Goal: Information Seeking & Learning: Understand process/instructions

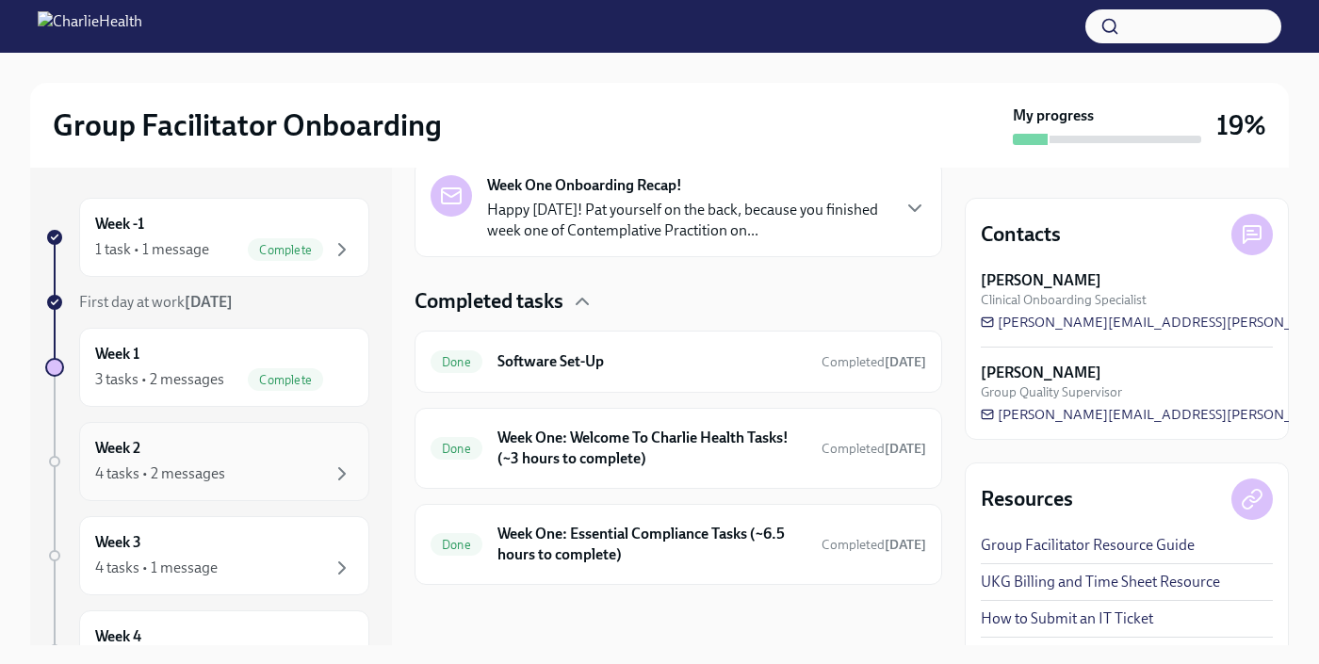
click at [178, 479] on div "4 tasks • 2 messages" at bounding box center [160, 474] width 130 height 21
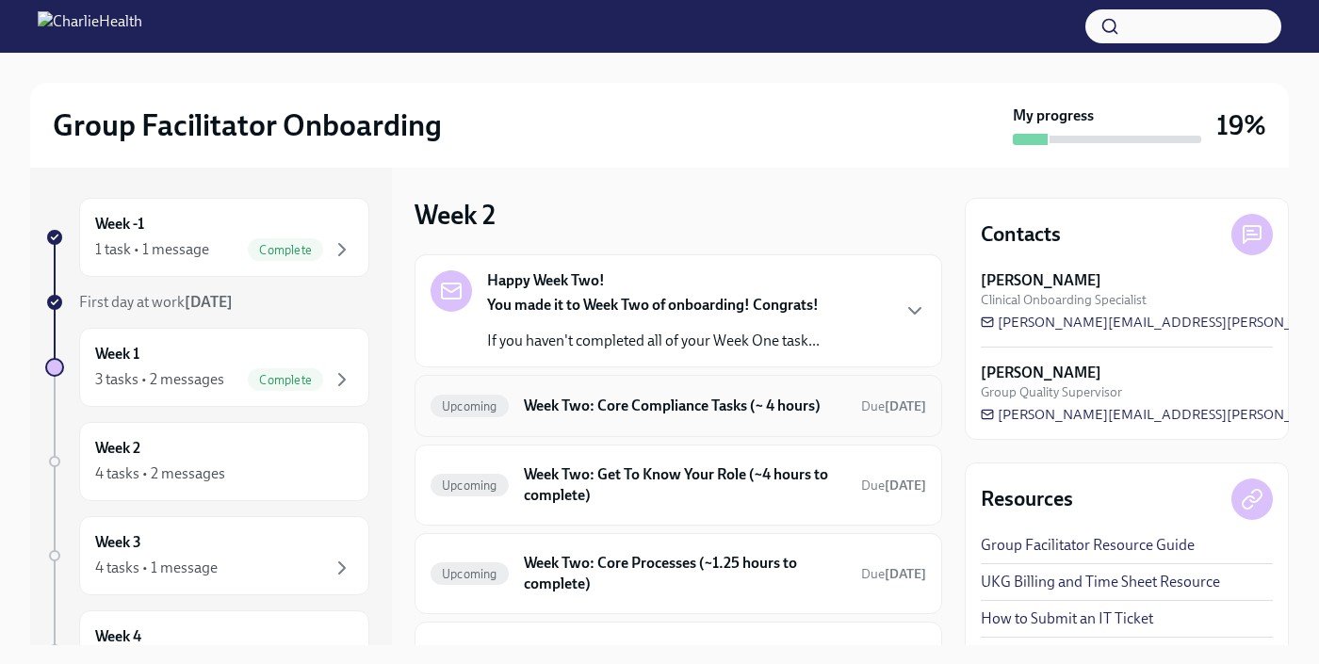
click at [762, 409] on h6 "Week Two: Core Compliance Tasks (~ 4 hours)" at bounding box center [685, 406] width 322 height 21
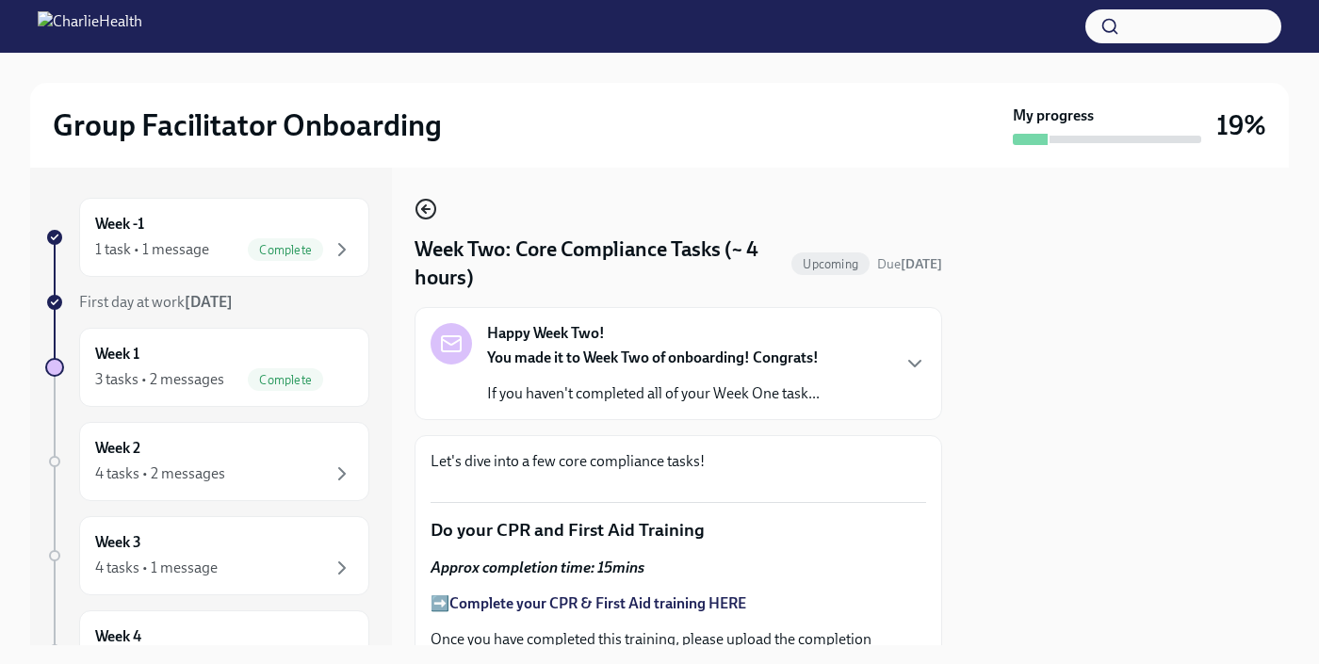
click at [426, 211] on icon "button" at bounding box center [426, 209] width 23 height 23
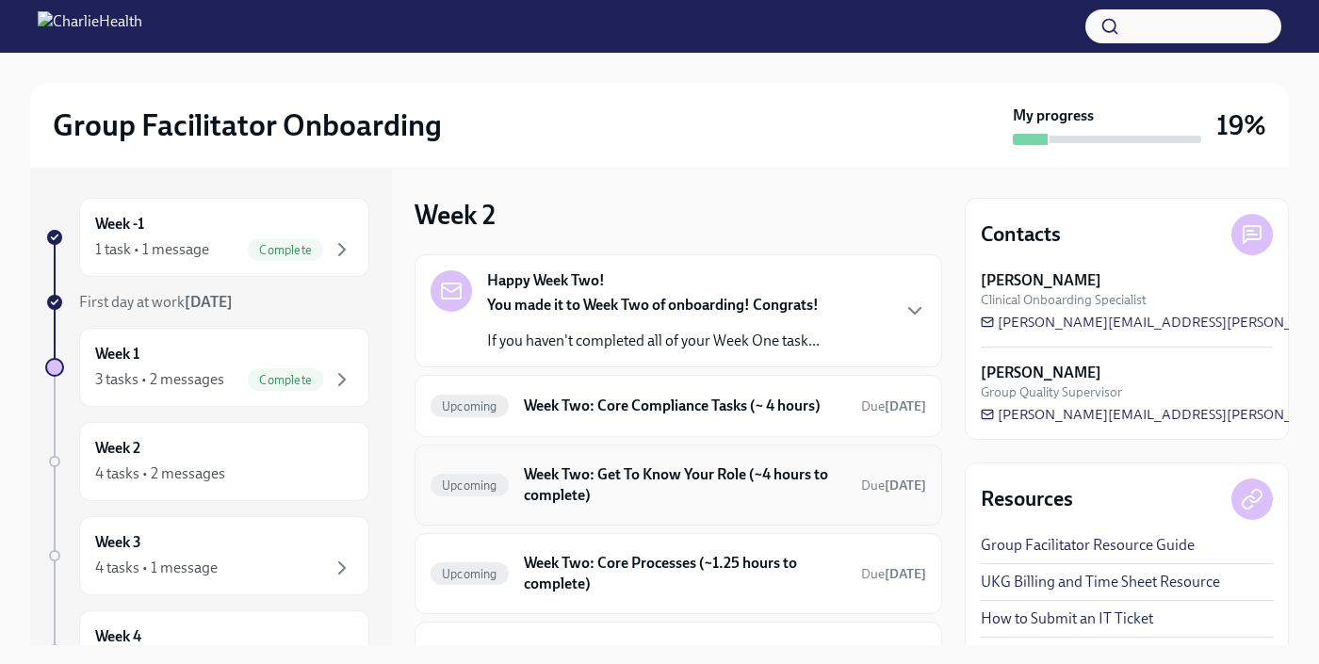
click at [561, 506] on h6 "Week Two: Get To Know Your Role (~4 hours to complete)" at bounding box center [685, 485] width 322 height 41
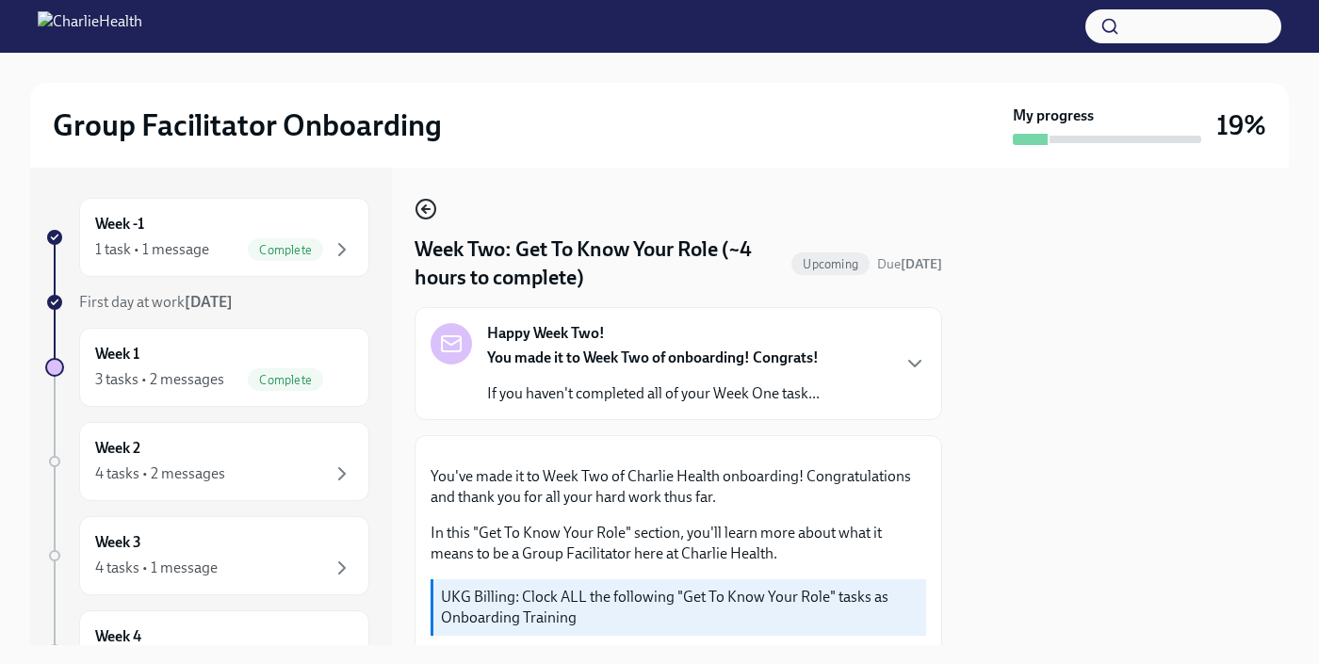
click at [429, 215] on icon "button" at bounding box center [426, 209] width 23 height 23
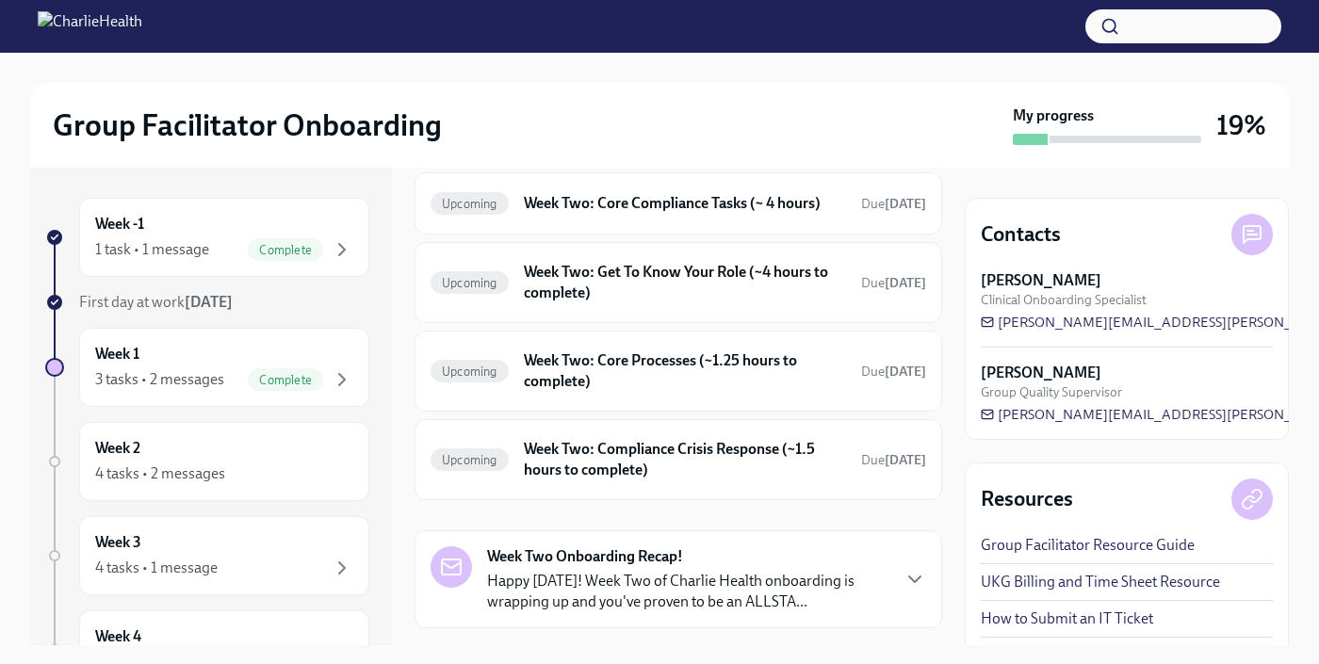
scroll to position [257, 0]
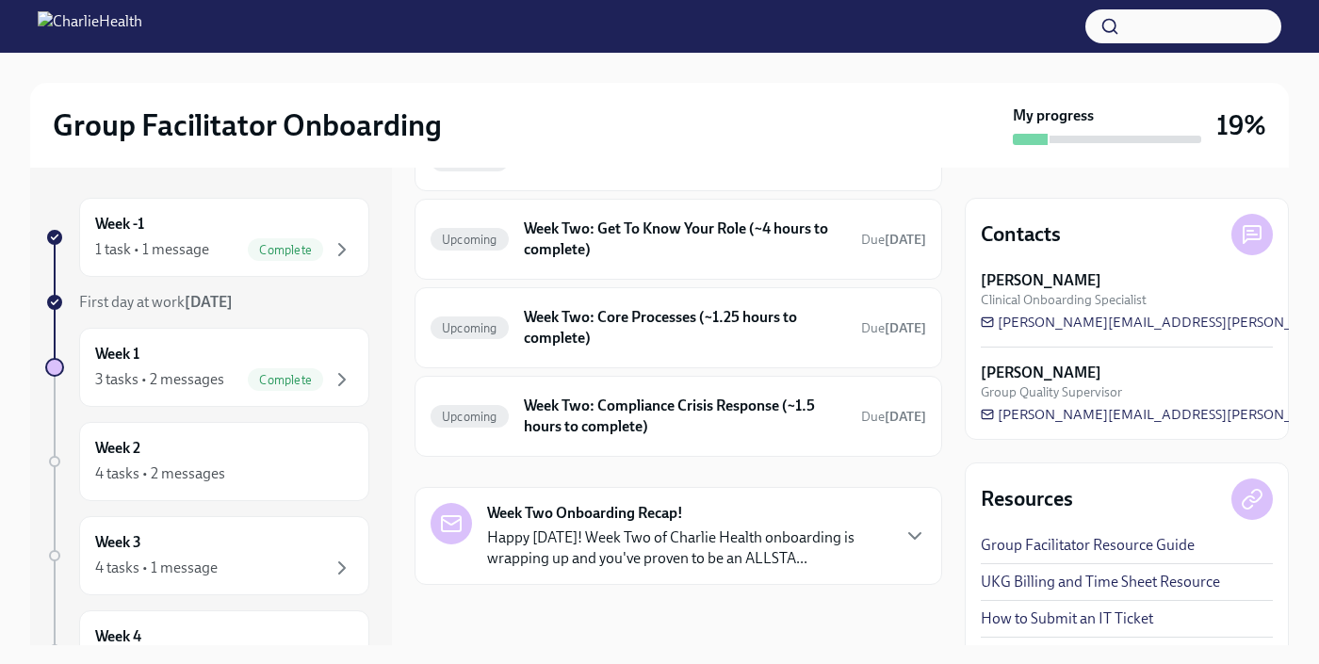
click at [946, 487] on div "Week -1 1 task • 1 message Complete First day at work [DATE] Week 1 3 tasks • 2…" at bounding box center [659, 407] width 1259 height 478
click at [211, 460] on div "Week 2 4 tasks • 2 messages" at bounding box center [224, 461] width 258 height 47
click at [206, 547] on div "Week 3 4 tasks • 1 message" at bounding box center [224, 555] width 258 height 47
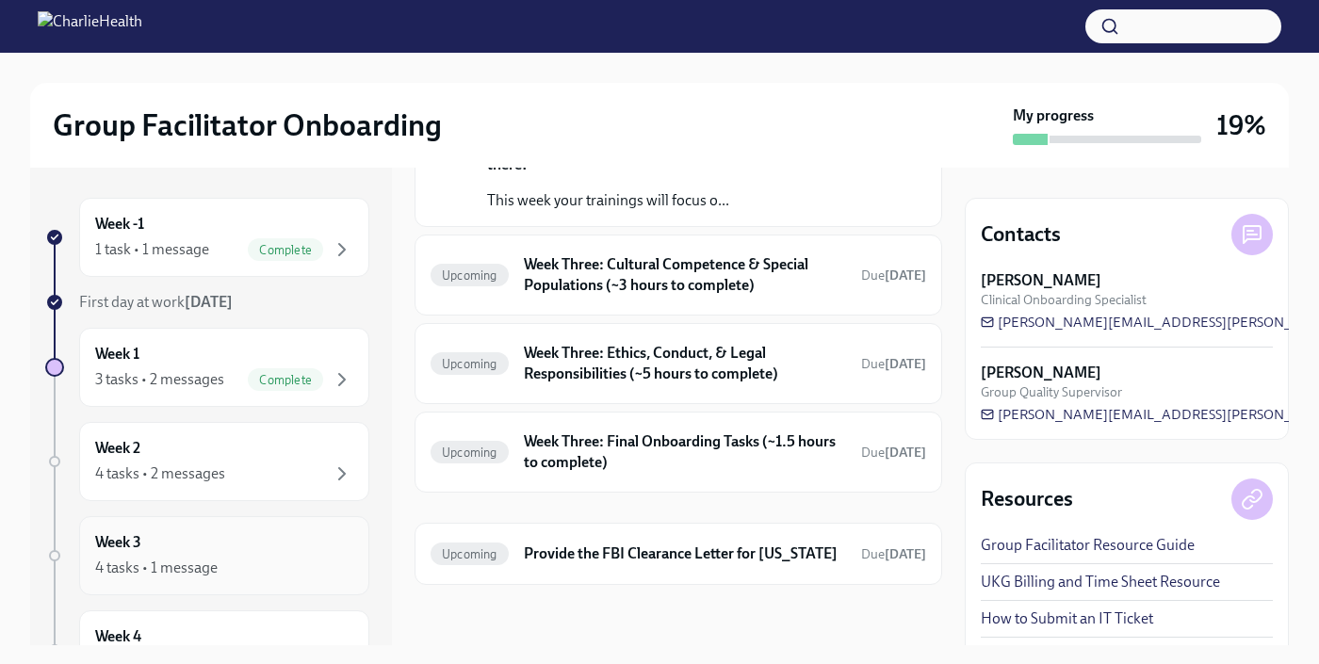
scroll to position [180, 0]
